Goal: Download file/media

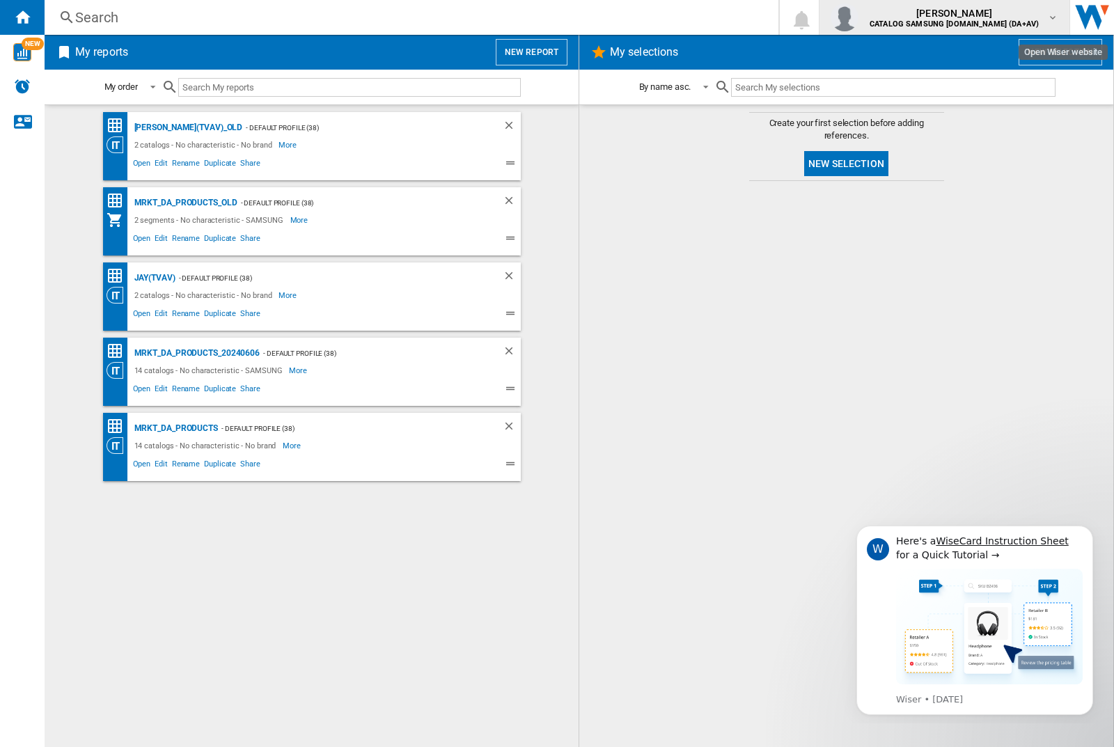
click at [858, 17] on img "button" at bounding box center [844, 17] width 28 height 28
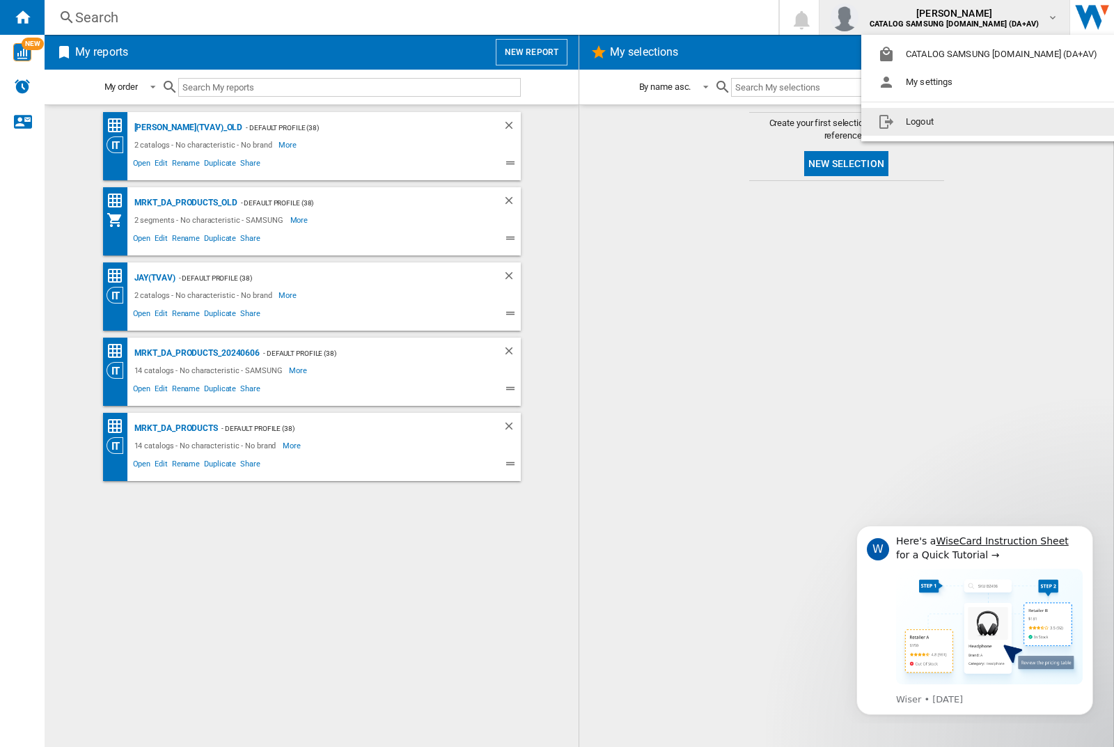
click at [968, 122] on button "Logout" at bounding box center [990, 122] width 258 height 28
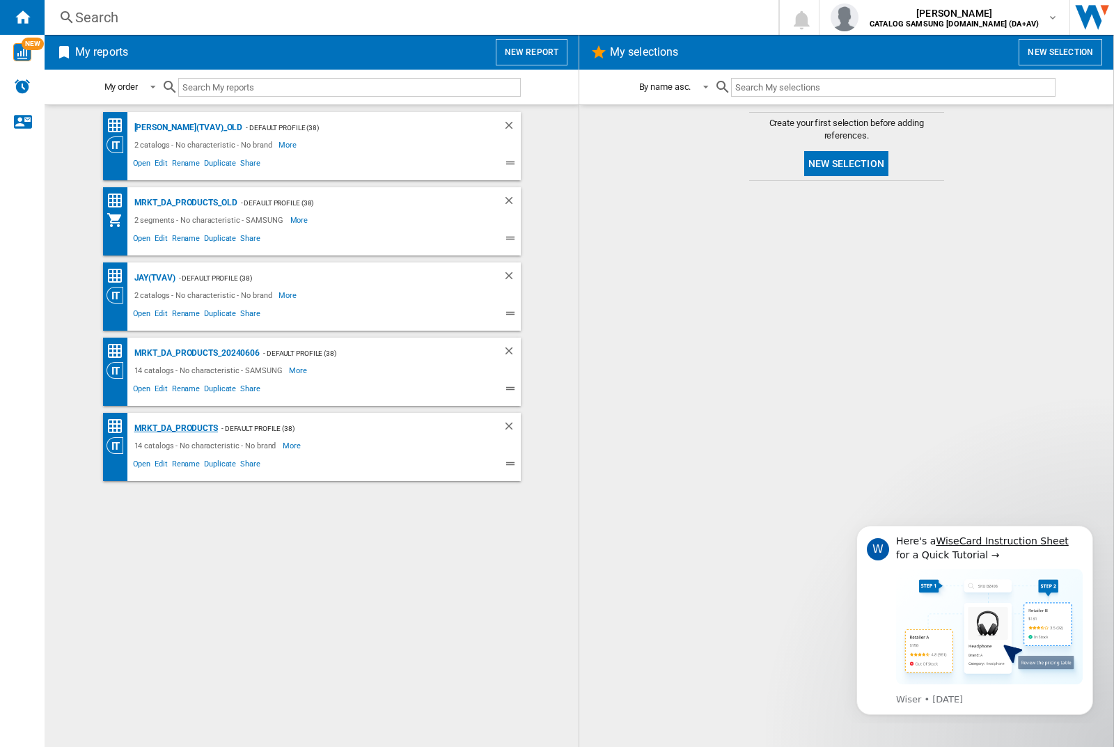
click at [175, 428] on div "MRKT_DA_PRODUCTS" at bounding box center [174, 428] width 87 height 17
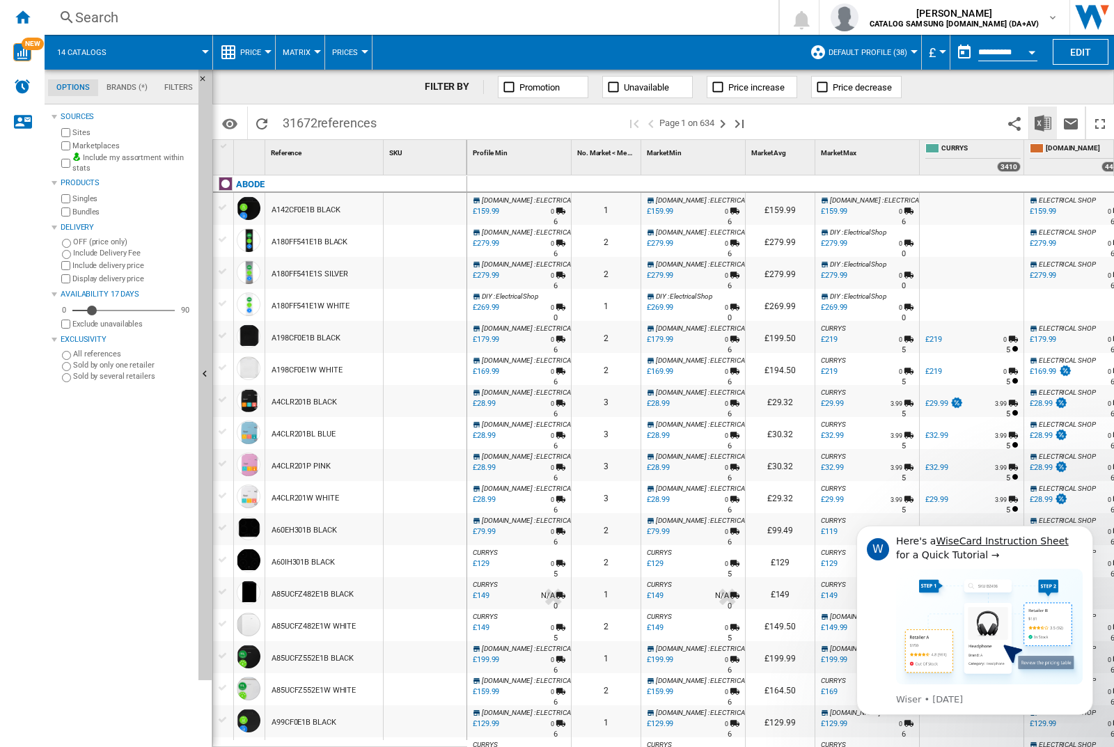
click at [1042, 122] on img "Download in Excel" at bounding box center [1042, 123] width 17 height 17
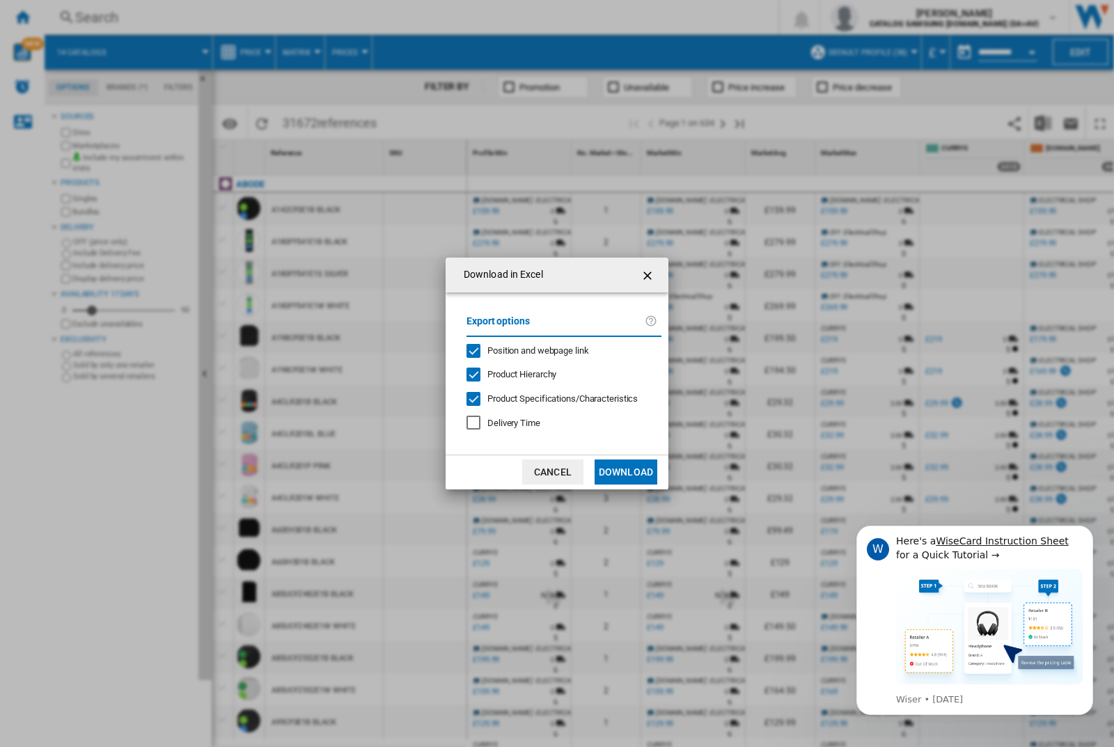
click at [528, 349] on span "Position and webpage link" at bounding box center [538, 350] width 102 height 10
click at [626, 472] on button "Download" at bounding box center [626, 471] width 63 height 25
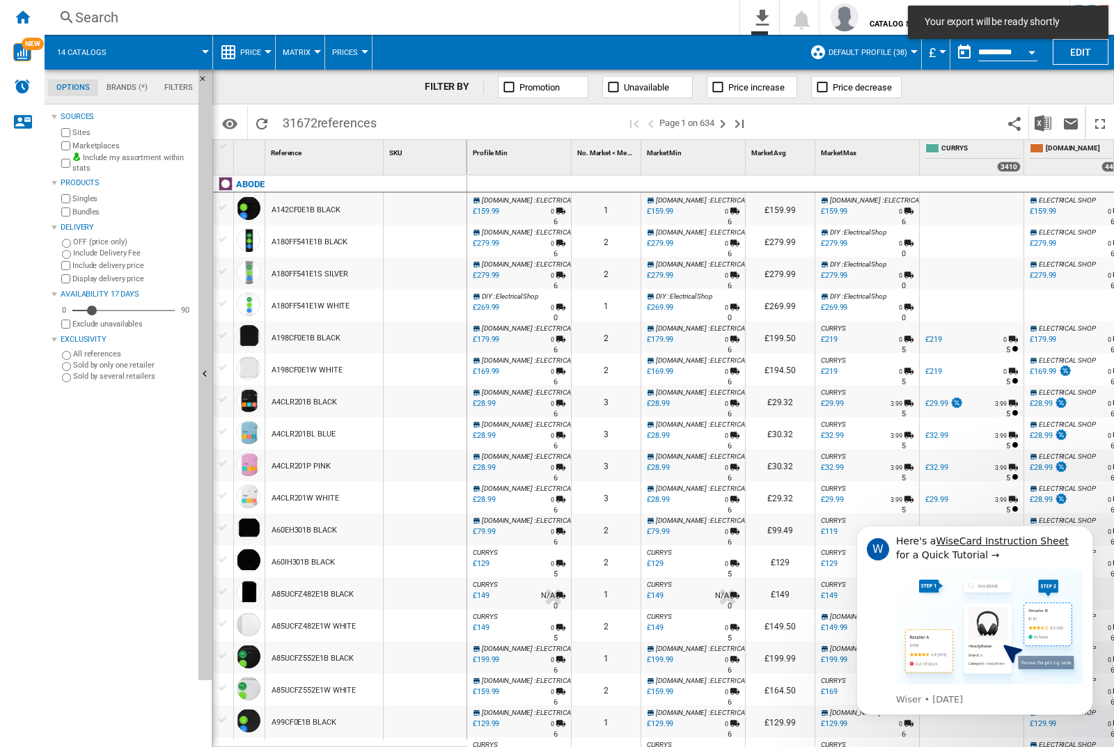
click at [1046, 97] on div "FILTER BY Promotion Unavailable Price increase Price decrease" at bounding box center [663, 87] width 902 height 35
